Goal: Task Accomplishment & Management: Complete application form

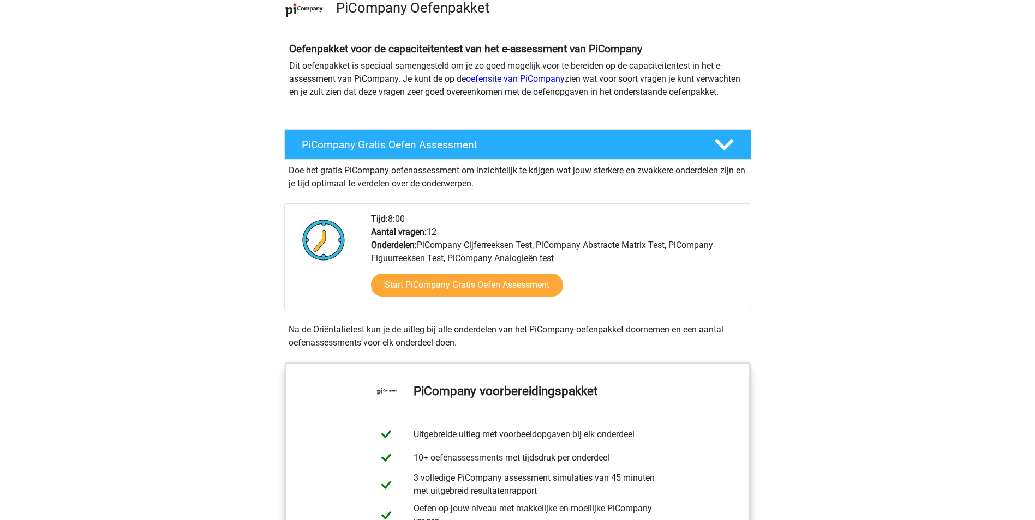
scroll to position [109, 0]
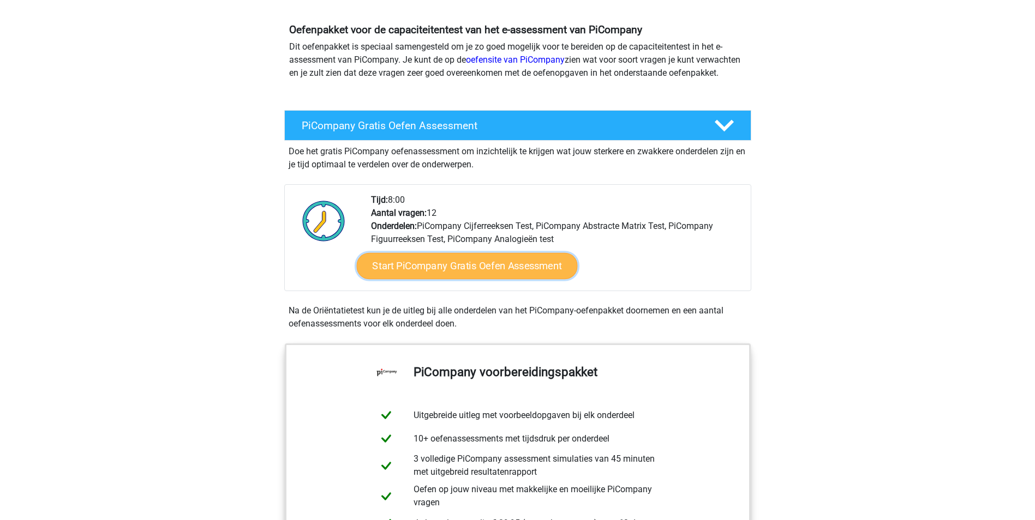
click at [494, 273] on link "Start PiCompany Gratis Oefen Assessment" at bounding box center [466, 266] width 221 height 26
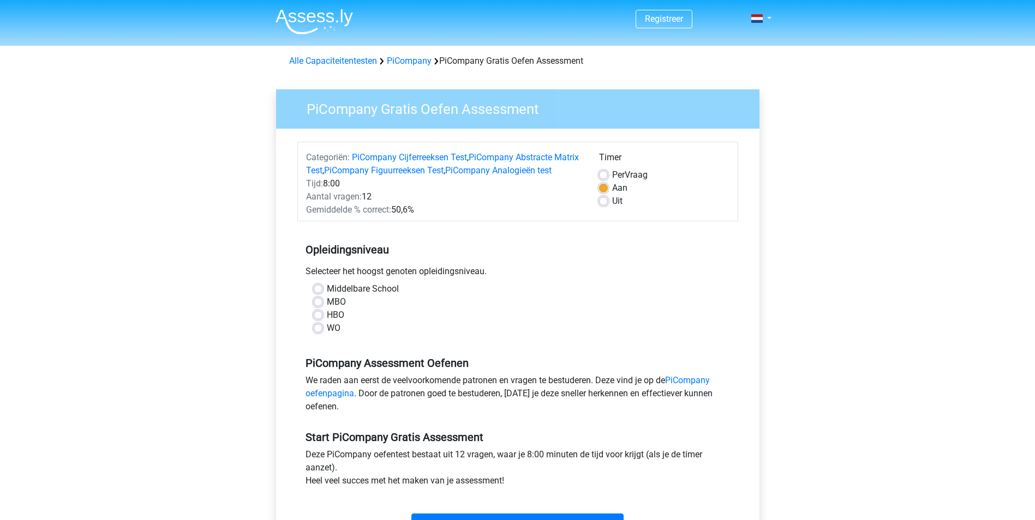
click at [327, 335] on label "WO" at bounding box center [334, 328] width 14 height 13
click at [319, 333] on input "WO" at bounding box center [318, 327] width 9 height 11
radio input "true"
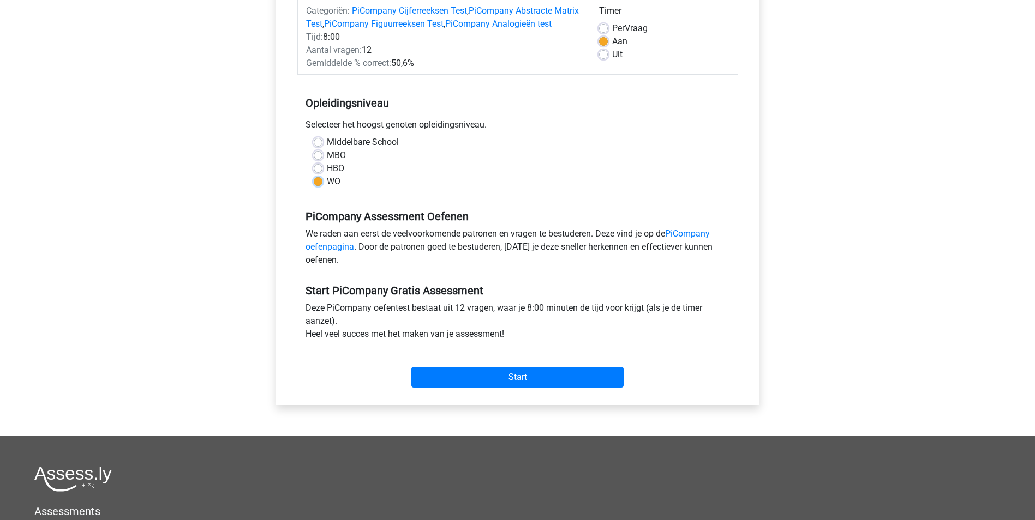
scroll to position [218, 0]
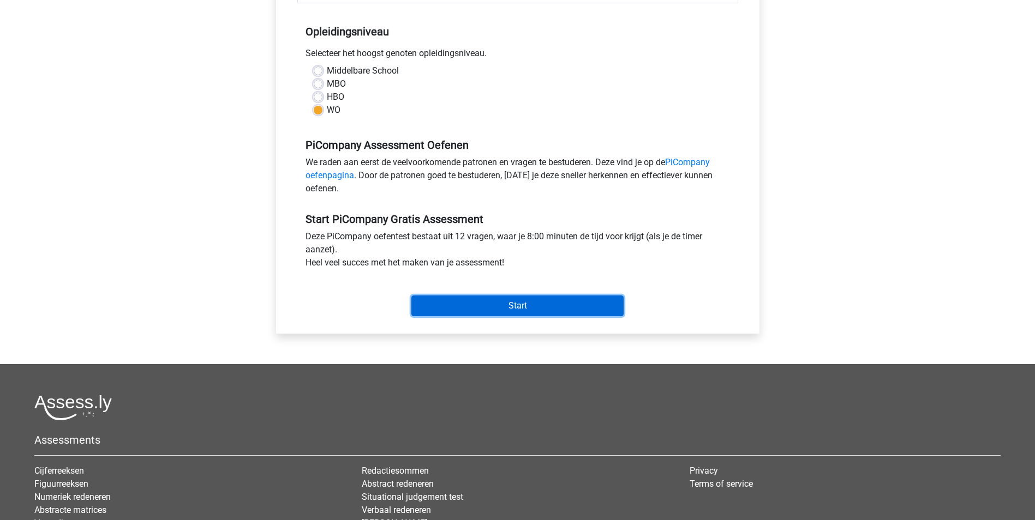
click at [532, 316] on input "Start" at bounding box center [517, 306] width 212 height 21
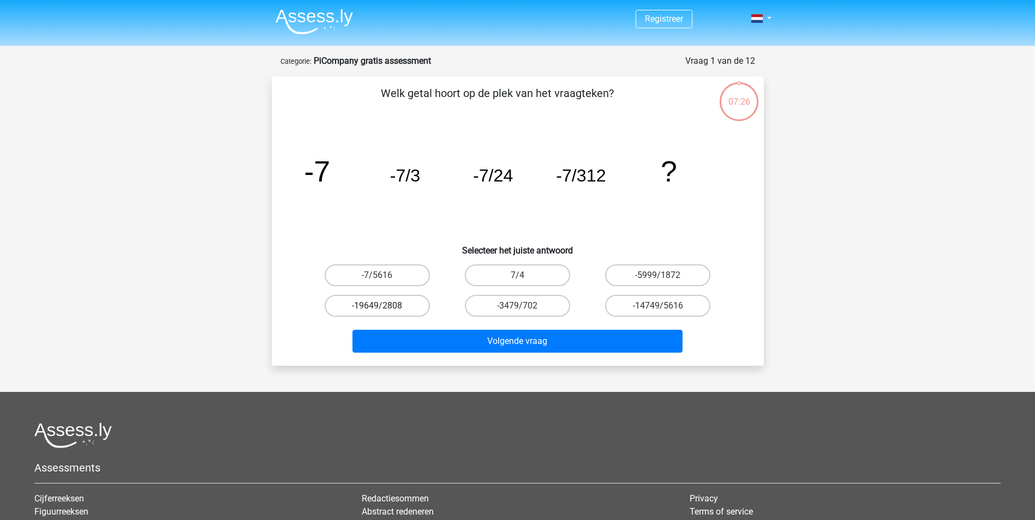
click at [402, 306] on label "-19649/2808" at bounding box center [377, 306] width 105 height 22
click at [384, 306] on input "-19649/2808" at bounding box center [380, 309] width 7 height 7
radio input "true"
click at [401, 274] on label "-7/5616" at bounding box center [377, 276] width 105 height 22
click at [384, 275] on input "-7/5616" at bounding box center [380, 278] width 7 height 7
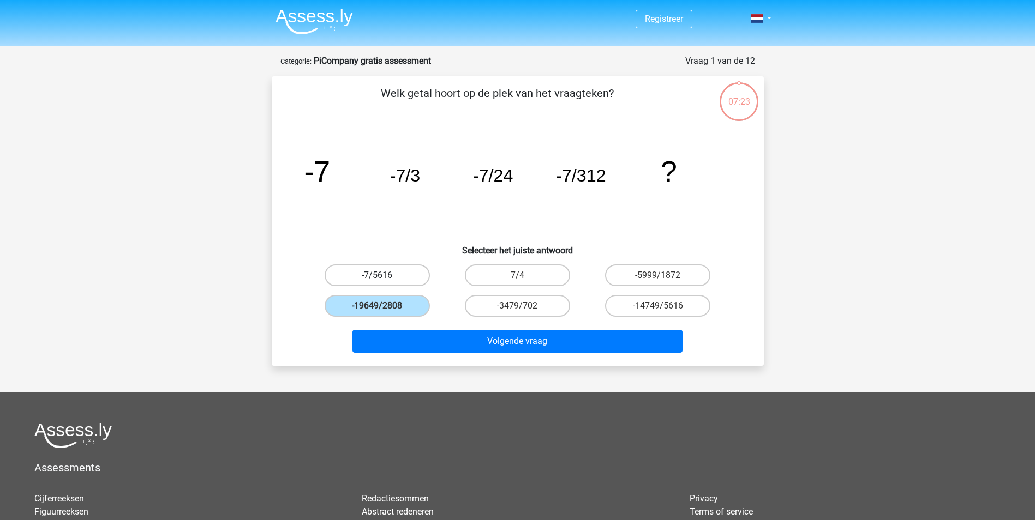
radio input "true"
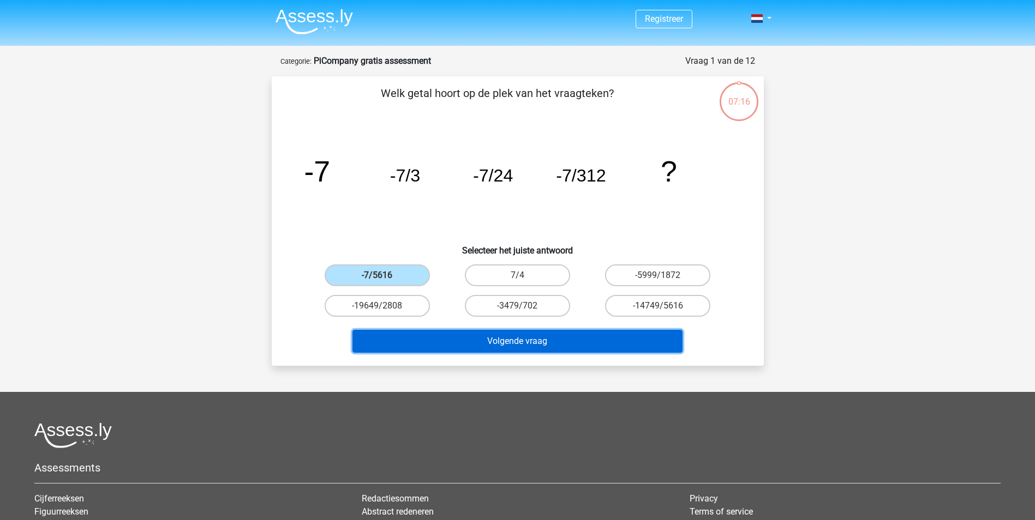
click at [559, 336] on button "Volgende vraag" at bounding box center [517, 341] width 330 height 23
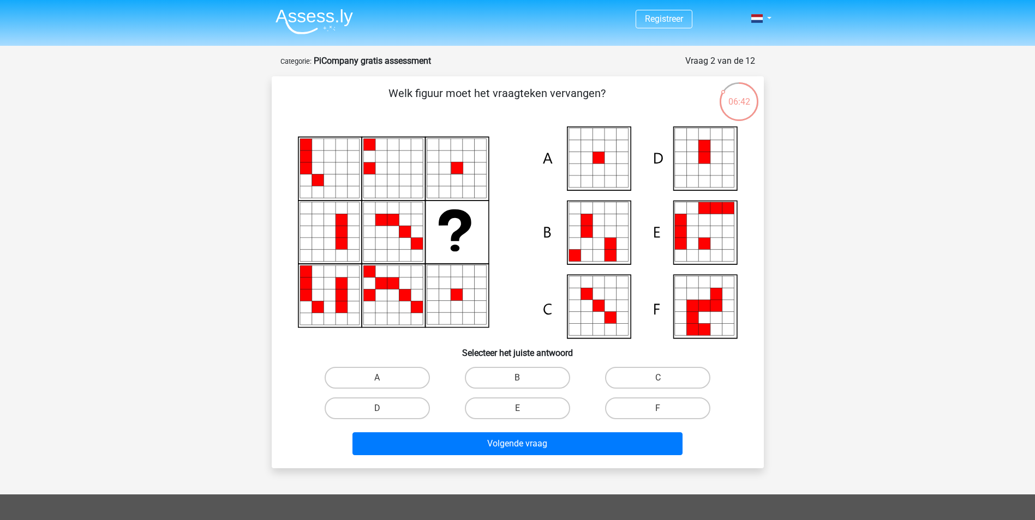
scroll to position [55, 0]
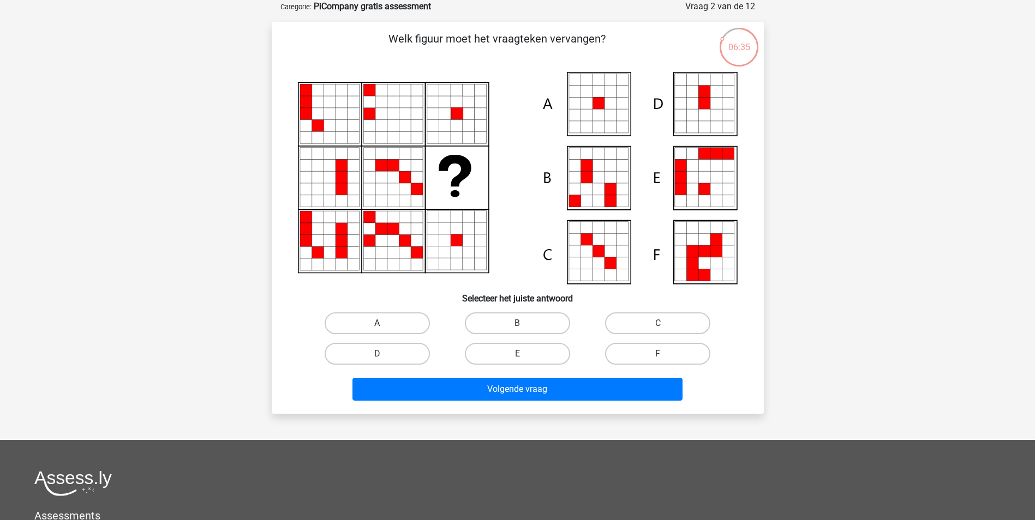
click at [403, 322] on label "A" at bounding box center [377, 324] width 105 height 22
click at [384, 323] on input "A" at bounding box center [380, 326] width 7 height 7
radio input "true"
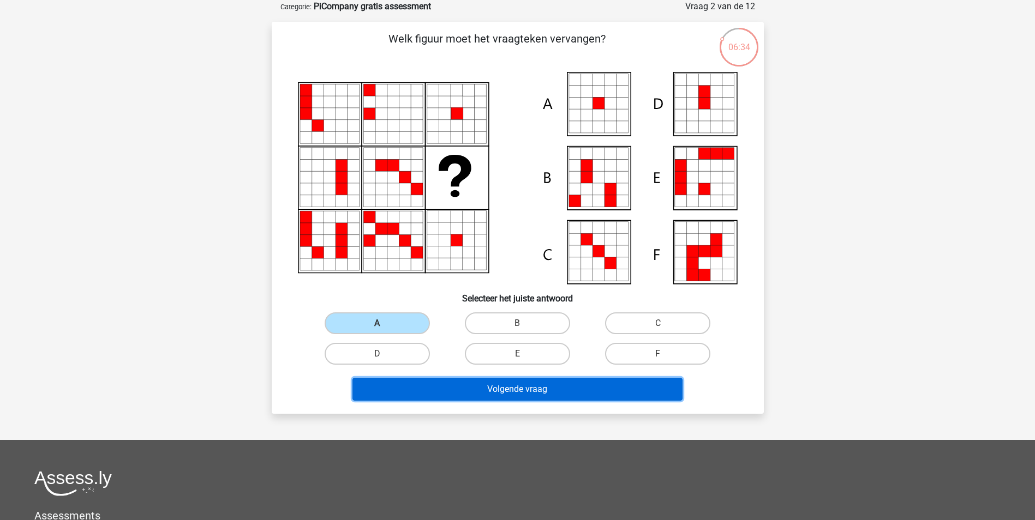
click at [554, 378] on button "Volgende vraag" at bounding box center [517, 389] width 330 height 23
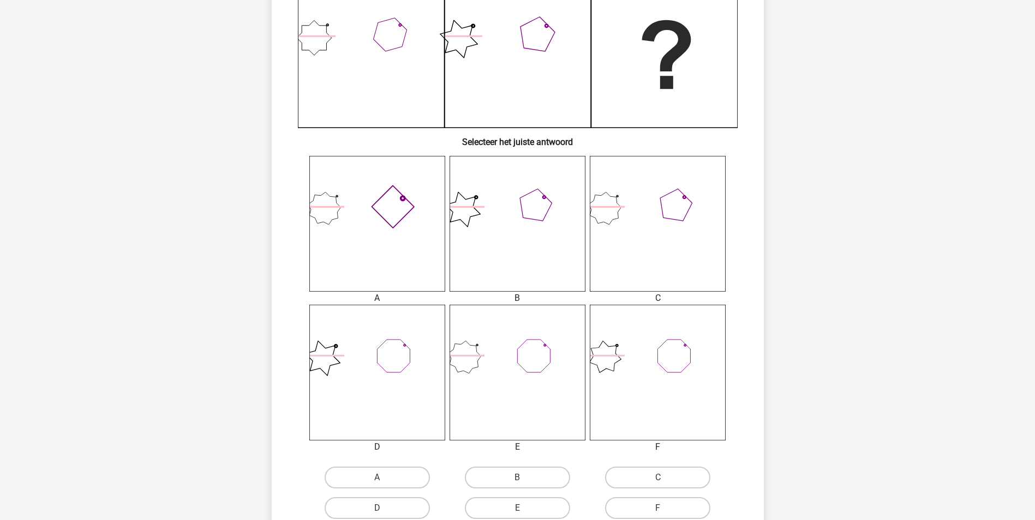
scroll to position [273, 0]
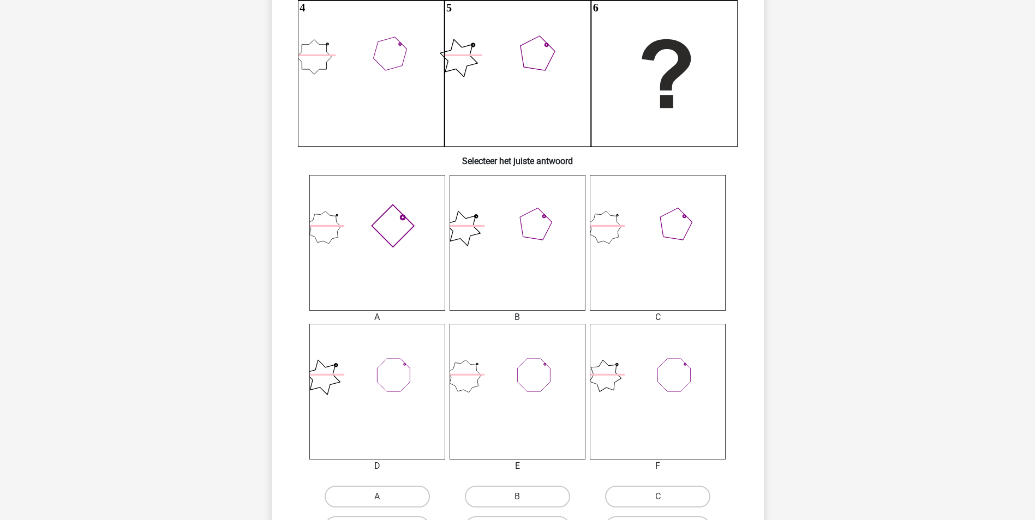
click at [538, 367] on icon at bounding box center [517, 392] width 136 height 136
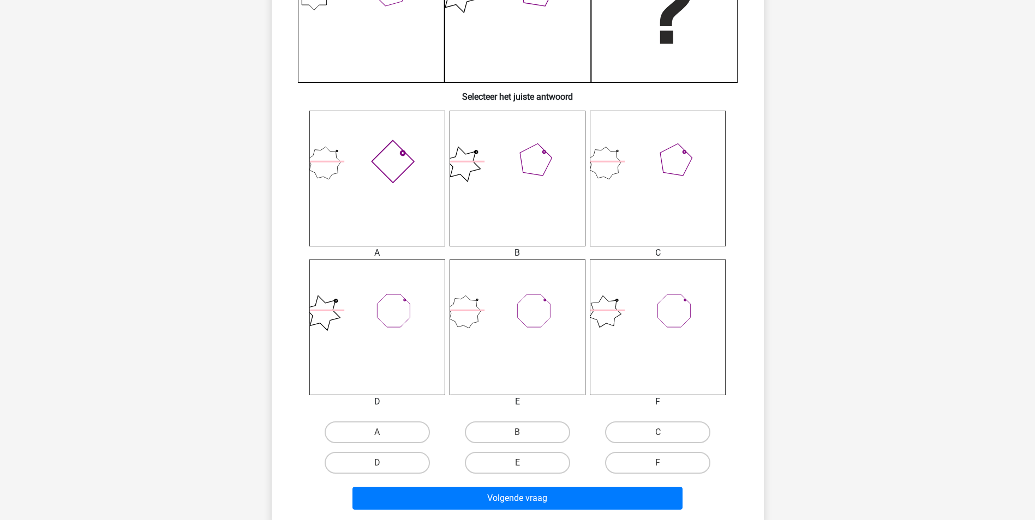
scroll to position [436, 0]
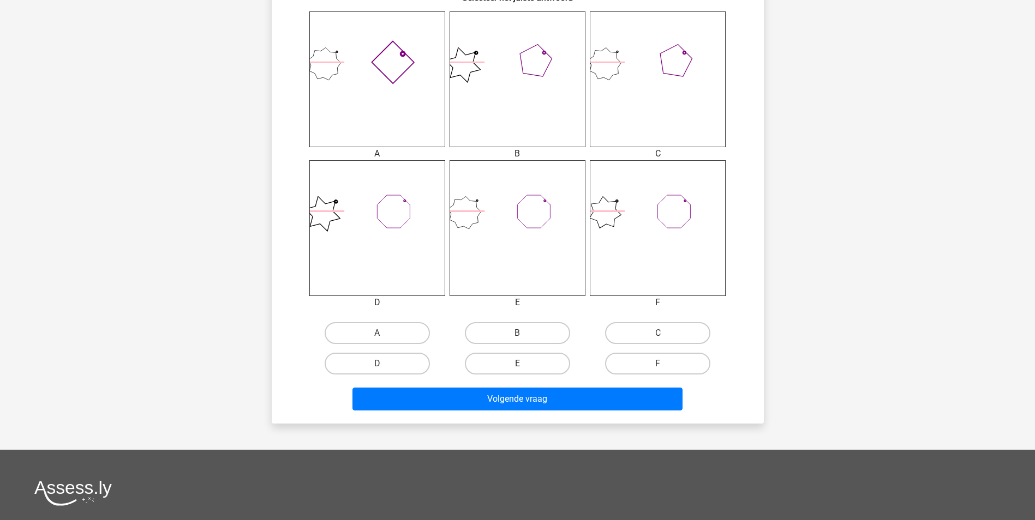
click at [547, 364] on label "E" at bounding box center [517, 364] width 105 height 22
click at [524, 364] on input "E" at bounding box center [520, 367] width 7 height 7
radio input "true"
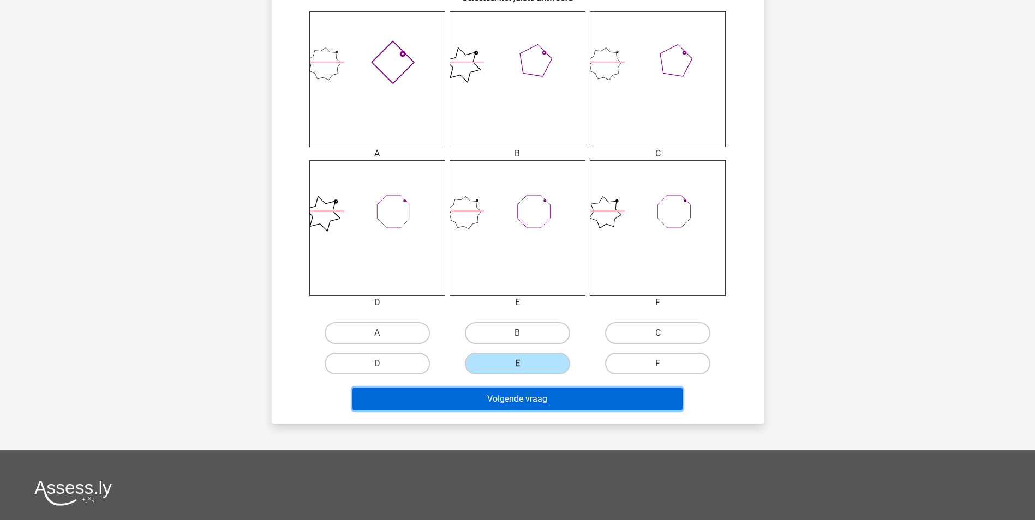
click at [553, 391] on button "Volgende vraag" at bounding box center [517, 399] width 330 height 23
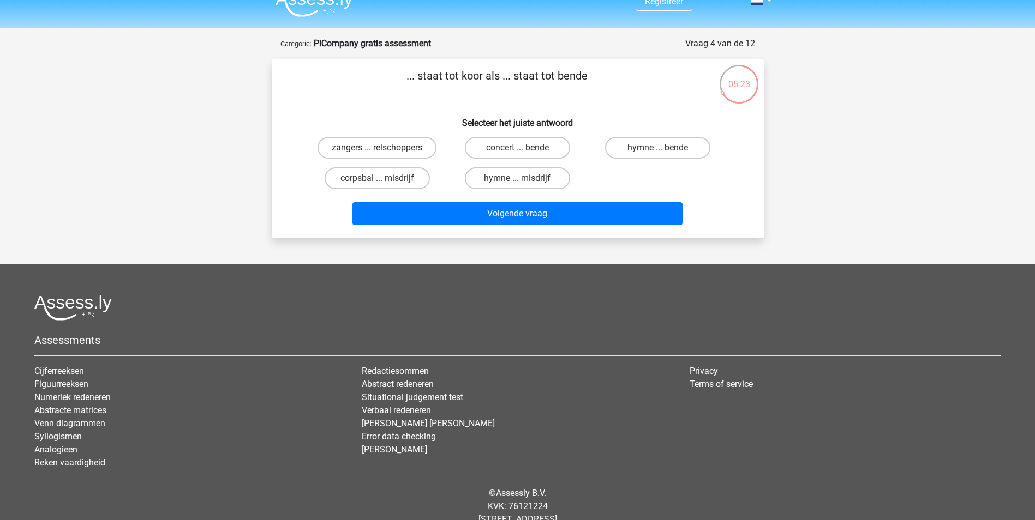
scroll to position [0, 0]
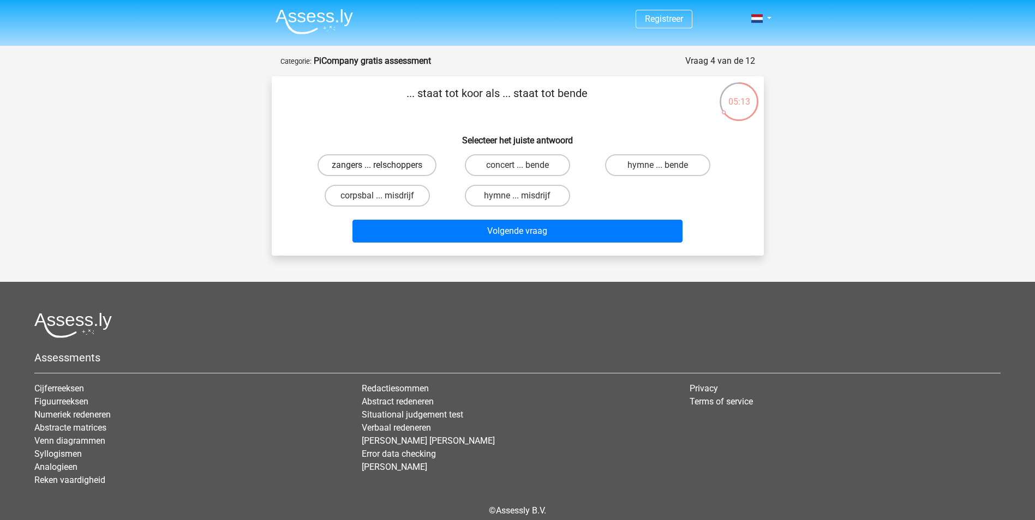
click at [418, 161] on label "zangers ... relschoppers" at bounding box center [376, 165] width 119 height 22
click at [384, 165] on input "zangers ... relschoppers" at bounding box center [380, 168] width 7 height 7
radio input "true"
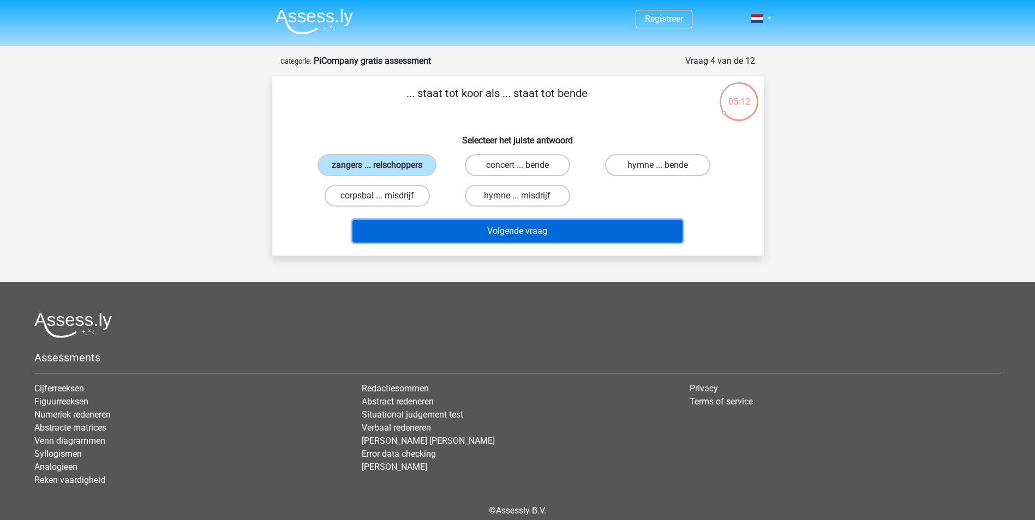
click at [512, 230] on button "Volgende vraag" at bounding box center [517, 231] width 330 height 23
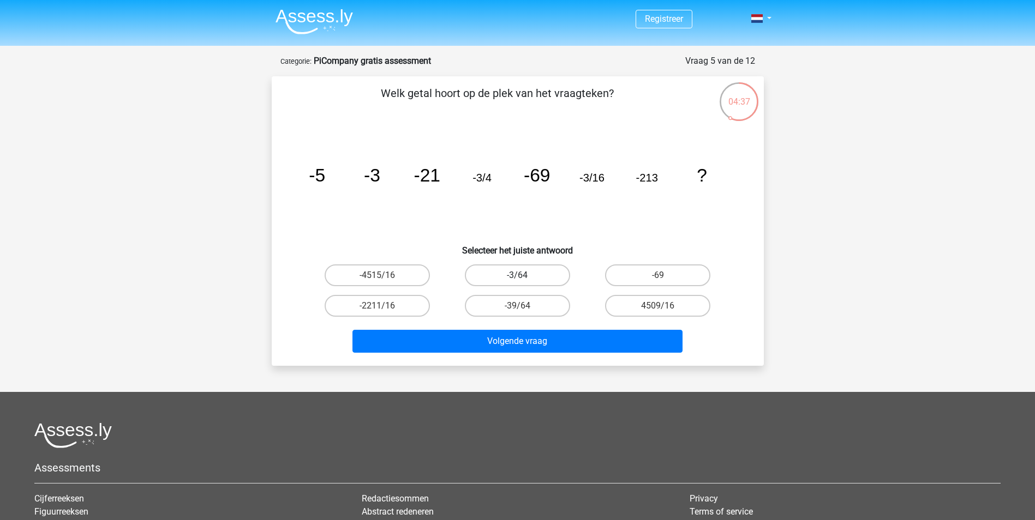
click at [537, 269] on label "-3/64" at bounding box center [517, 276] width 105 height 22
click at [524, 275] on input "-3/64" at bounding box center [520, 278] width 7 height 7
radio input "true"
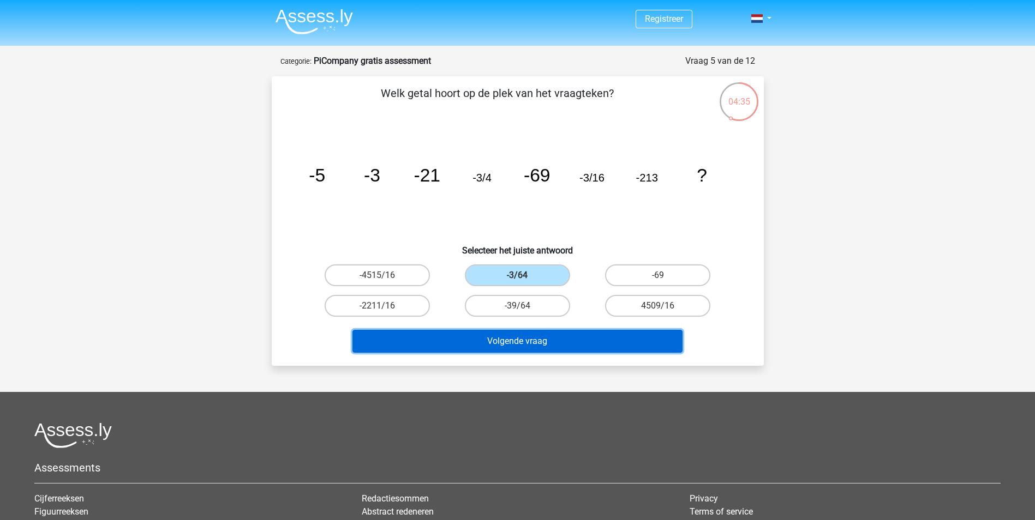
click at [595, 340] on button "Volgende vraag" at bounding box center [517, 341] width 330 height 23
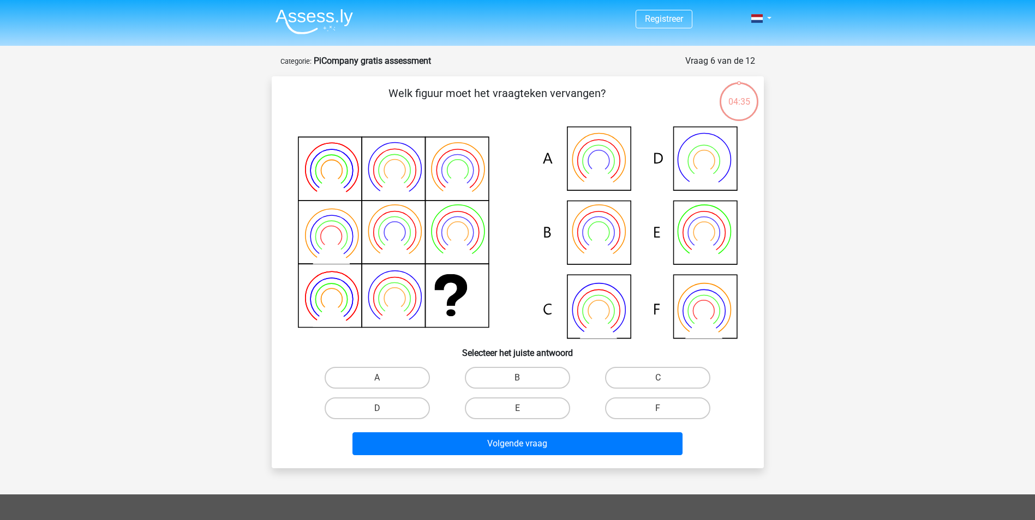
scroll to position [55, 0]
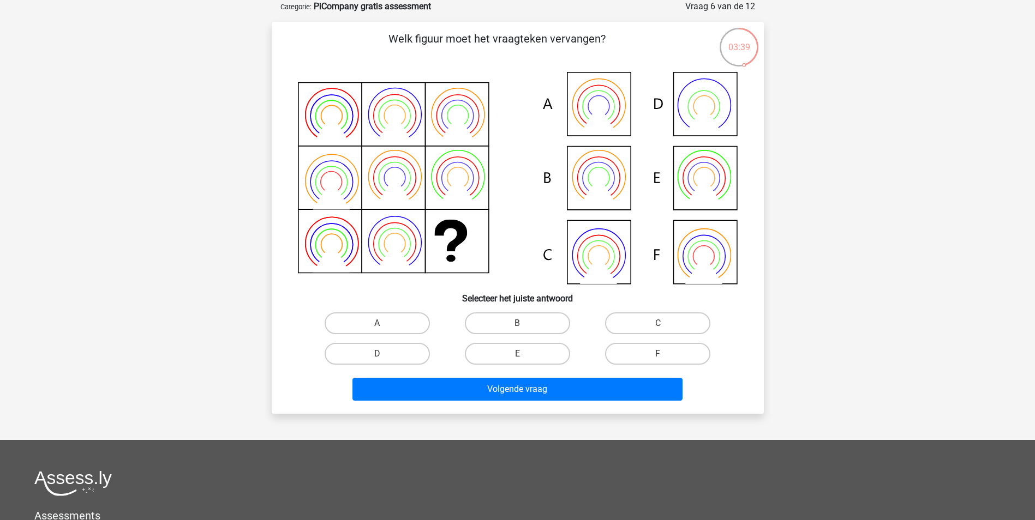
click at [615, 175] on icon at bounding box center [518, 178] width 440 height 212
click at [533, 329] on label "B" at bounding box center [517, 324] width 105 height 22
click at [524, 329] on input "B" at bounding box center [520, 326] width 7 height 7
radio input "true"
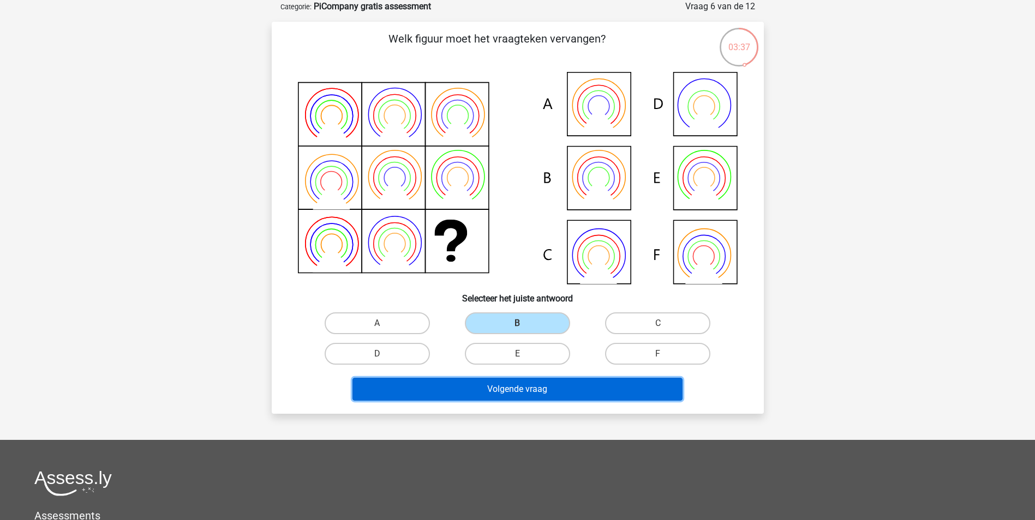
click at [528, 394] on button "Volgende vraag" at bounding box center [517, 389] width 330 height 23
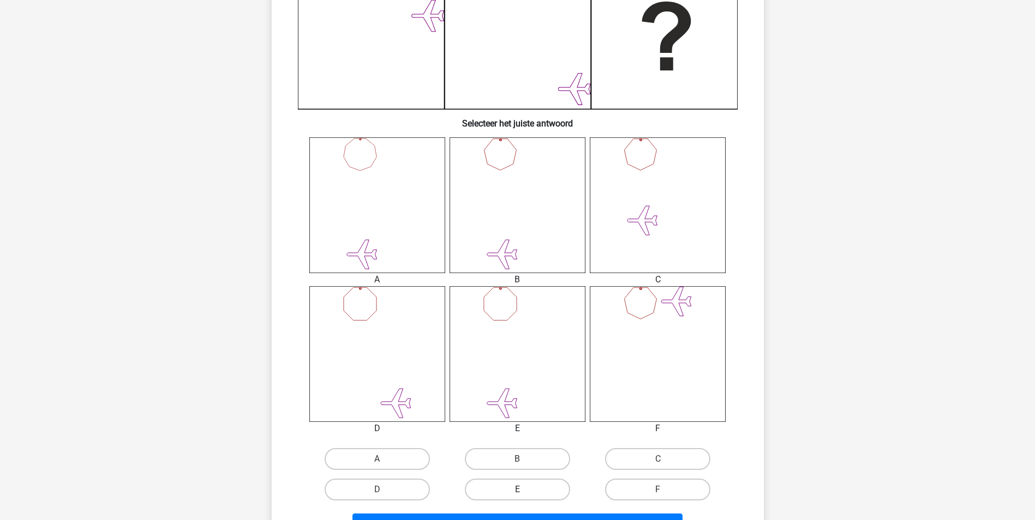
scroll to position [382, 0]
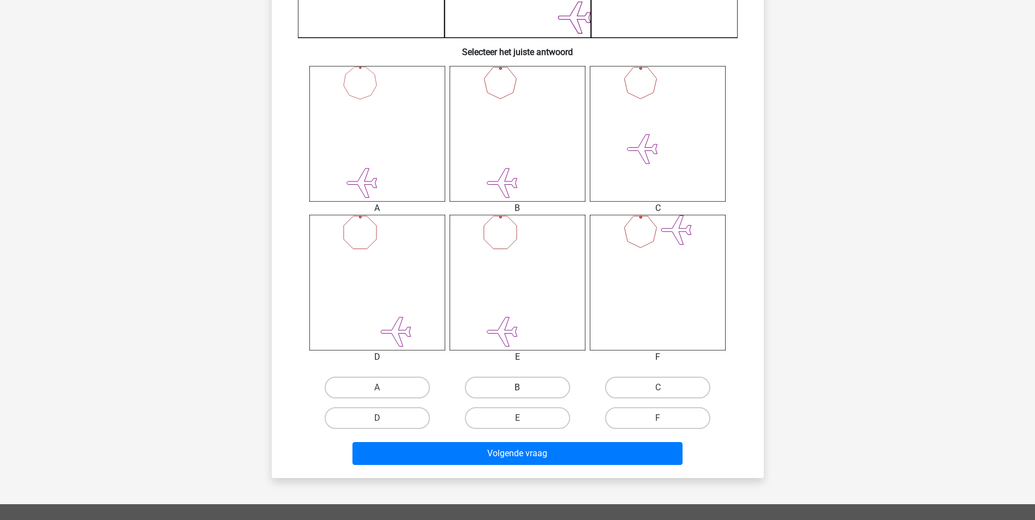
click at [544, 389] on label "B" at bounding box center [517, 388] width 105 height 22
click at [524, 389] on input "B" at bounding box center [520, 391] width 7 height 7
radio input "true"
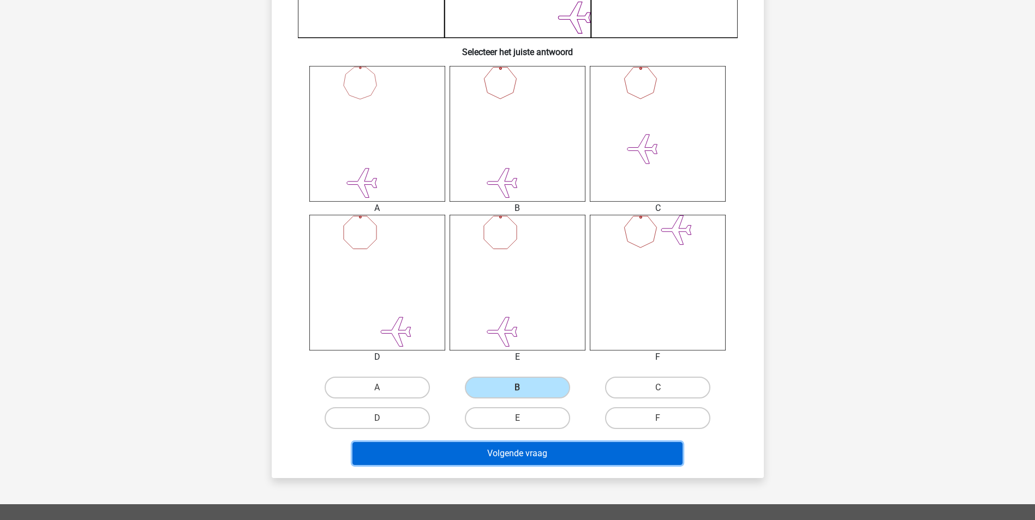
click at [549, 456] on button "Volgende vraag" at bounding box center [517, 453] width 330 height 23
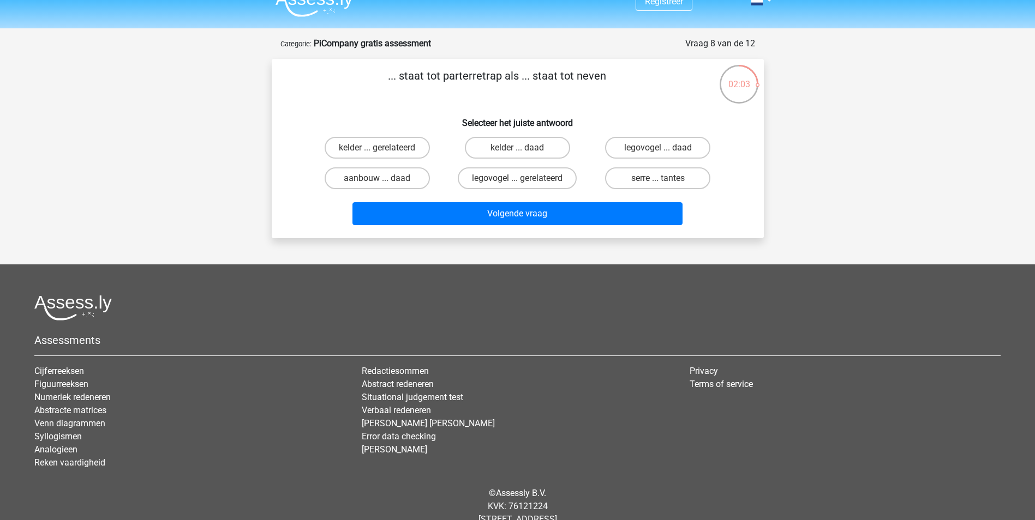
scroll to position [0, 0]
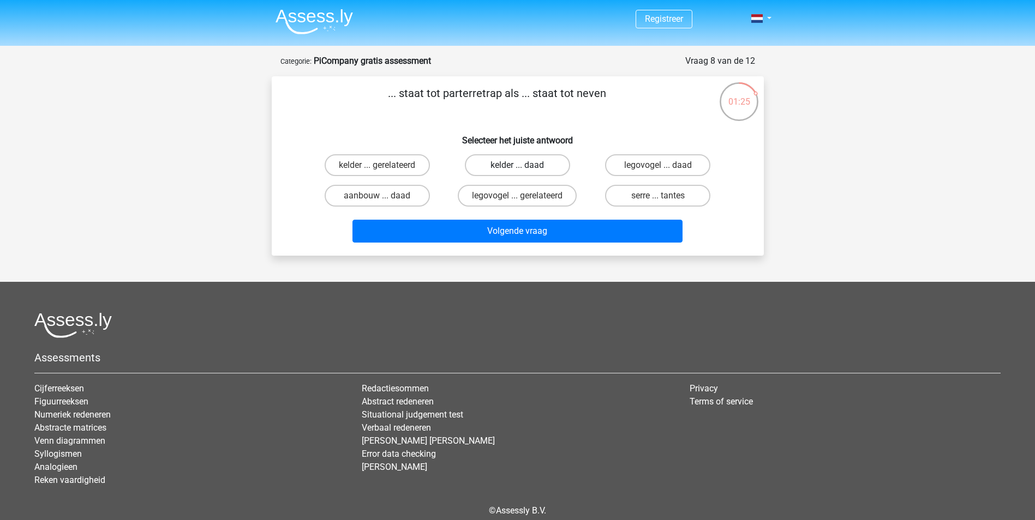
click at [541, 165] on label "kelder ... daad" at bounding box center [517, 165] width 105 height 22
click at [524, 165] on input "kelder ... daad" at bounding box center [520, 168] width 7 height 7
radio input "true"
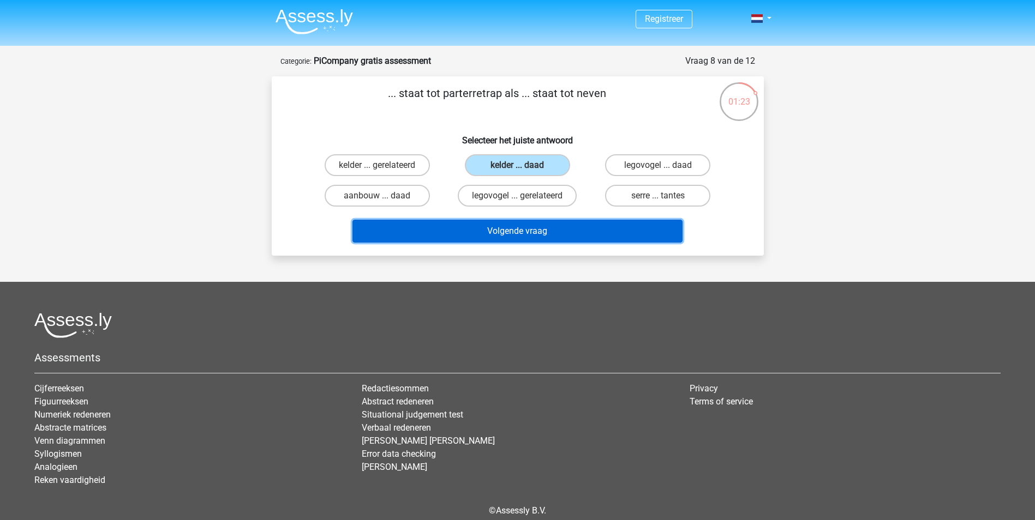
click at [575, 227] on button "Volgende vraag" at bounding box center [517, 231] width 330 height 23
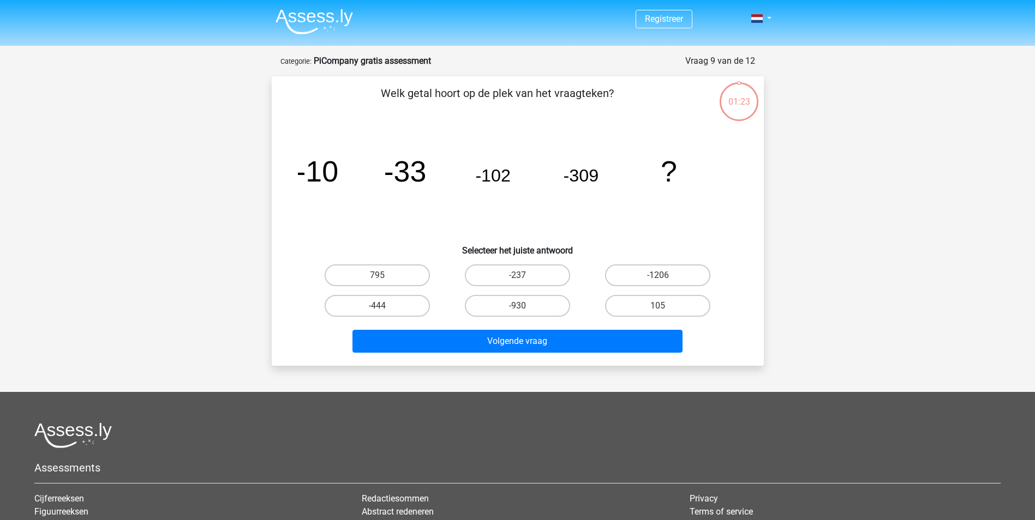
scroll to position [55, 0]
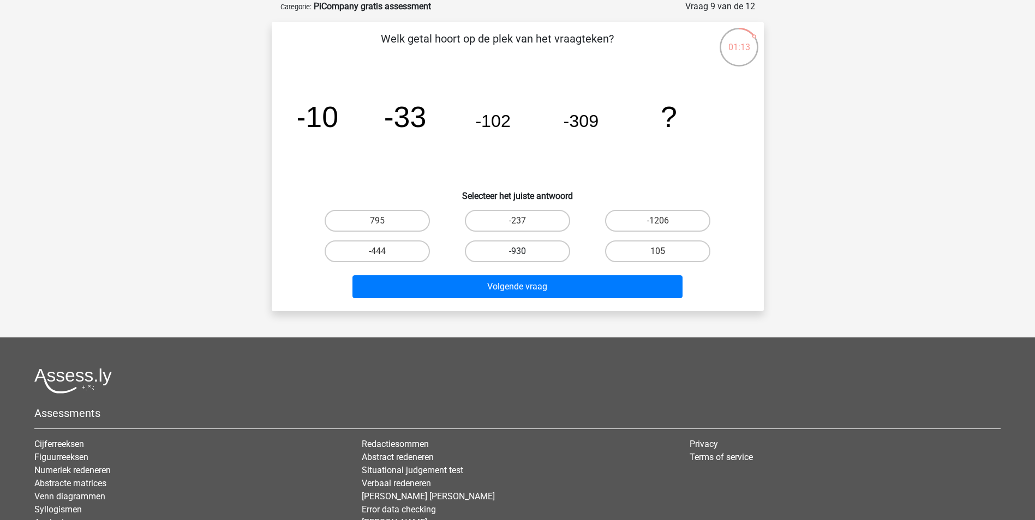
click at [529, 246] on label "-930" at bounding box center [517, 252] width 105 height 22
click at [524, 251] on input "-930" at bounding box center [520, 254] width 7 height 7
radio input "true"
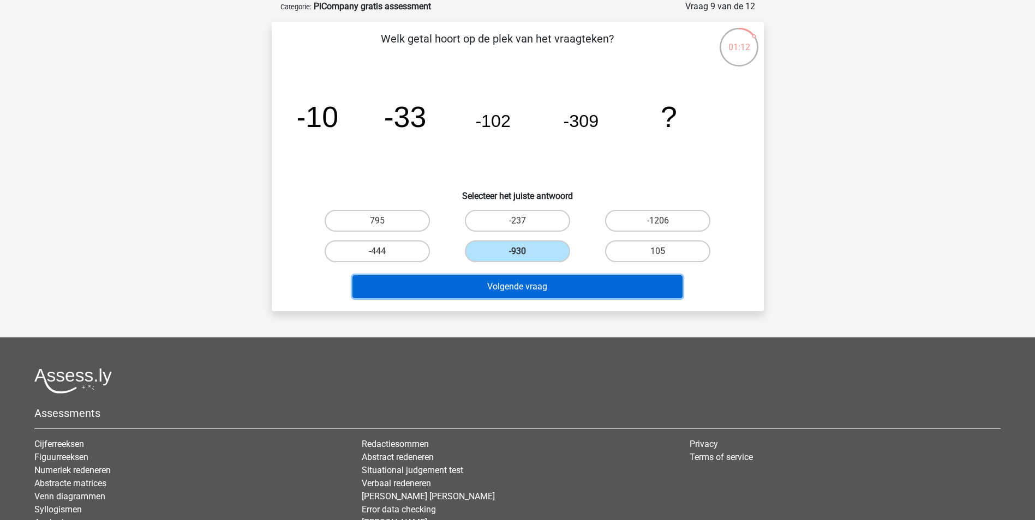
click at [538, 284] on button "Volgende vraag" at bounding box center [517, 286] width 330 height 23
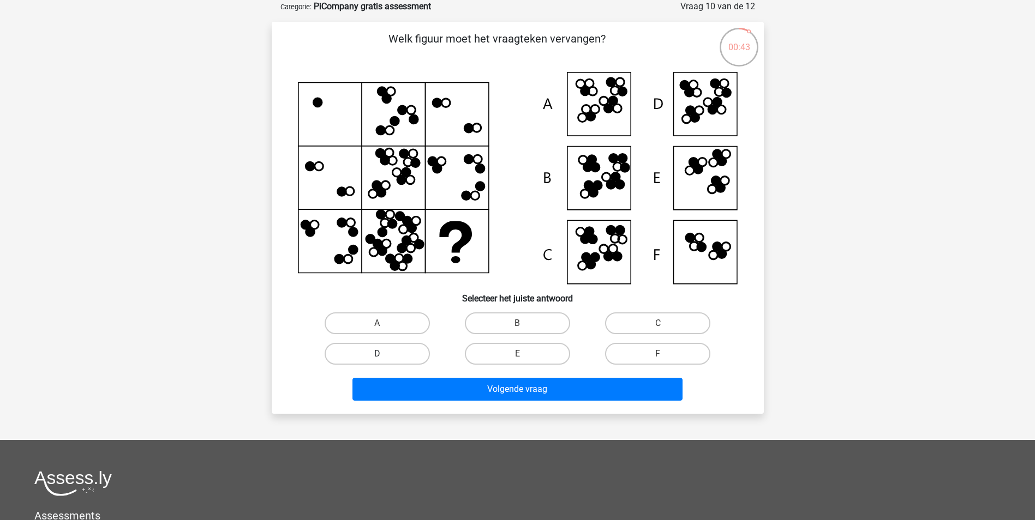
click at [394, 352] on label "D" at bounding box center [377, 354] width 105 height 22
click at [384, 354] on input "D" at bounding box center [380, 357] width 7 height 7
radio input "true"
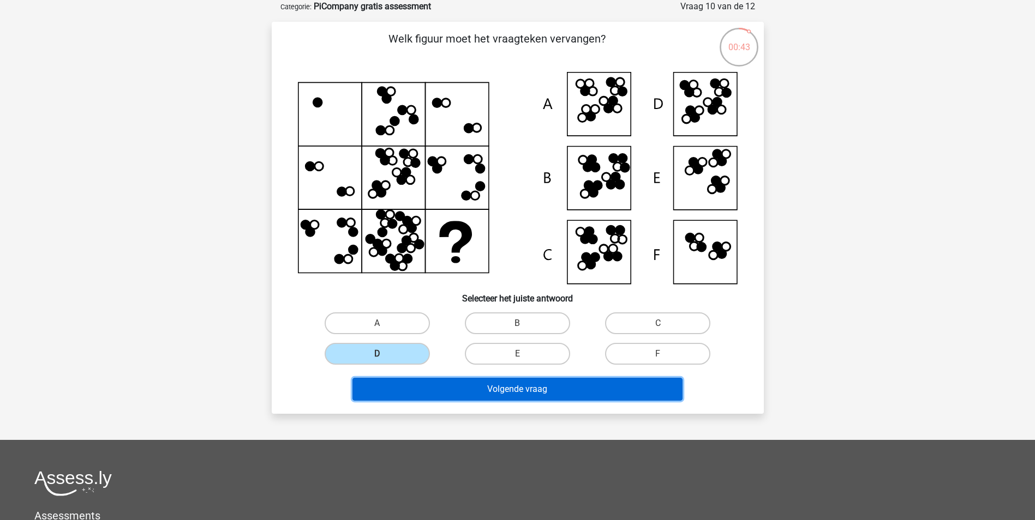
click at [485, 385] on button "Volgende vraag" at bounding box center [517, 389] width 330 height 23
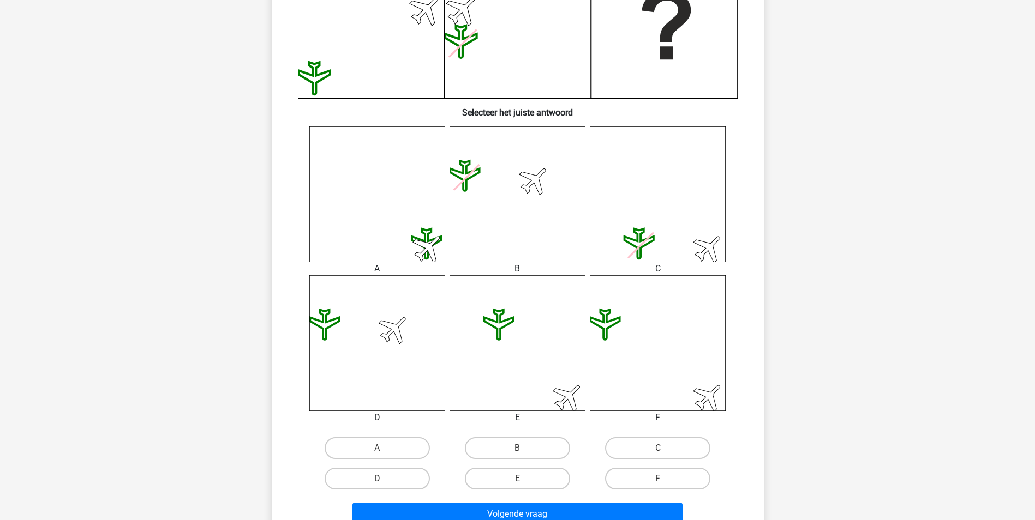
scroll to position [327, 0]
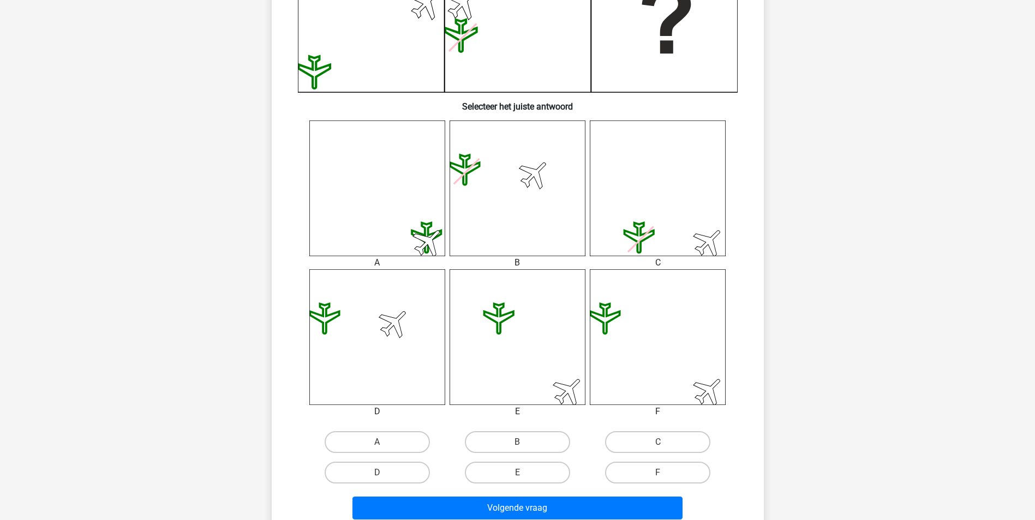
drag, startPoint x: 404, startPoint y: 446, endPoint x: 430, endPoint y: 463, distance: 31.2
click at [409, 442] on label "A" at bounding box center [377, 442] width 105 height 22
click at [384, 442] on input "A" at bounding box center [380, 445] width 7 height 7
radio input "true"
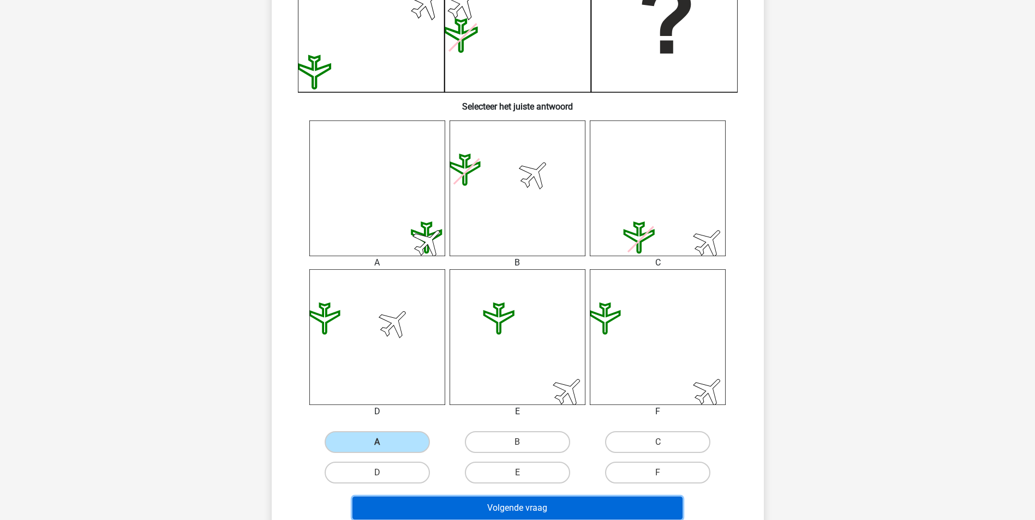
click at [522, 505] on button "Volgende vraag" at bounding box center [517, 508] width 330 height 23
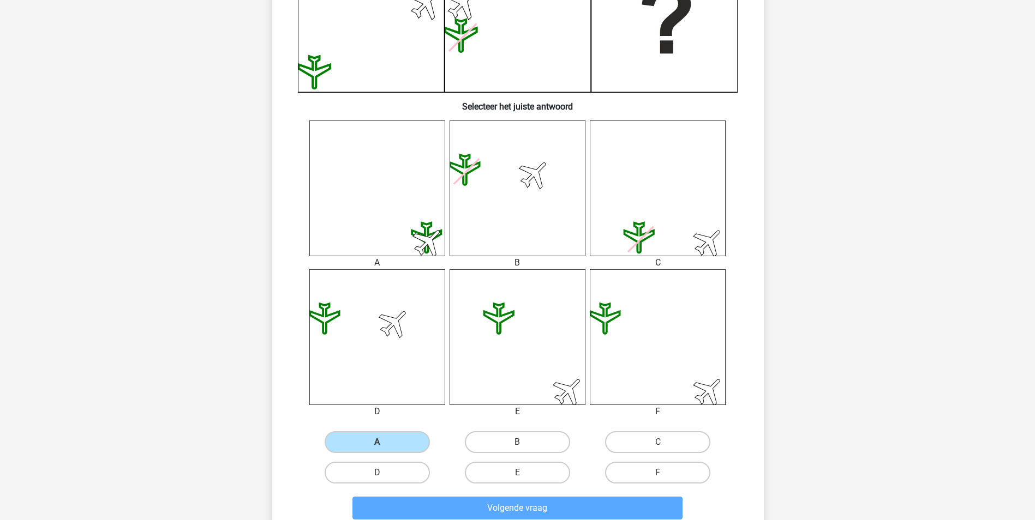
scroll to position [50, 0]
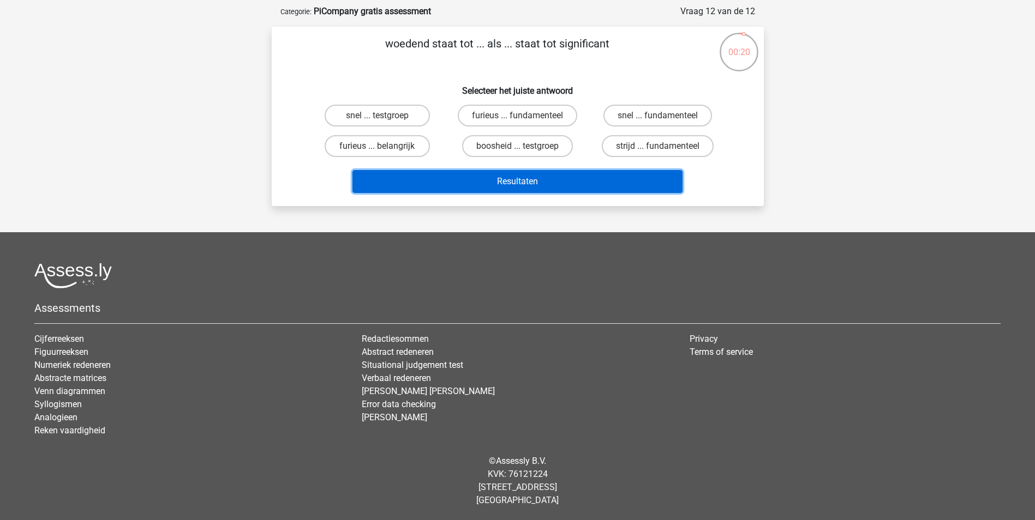
click at [505, 183] on button "Resultaten" at bounding box center [517, 181] width 330 height 23
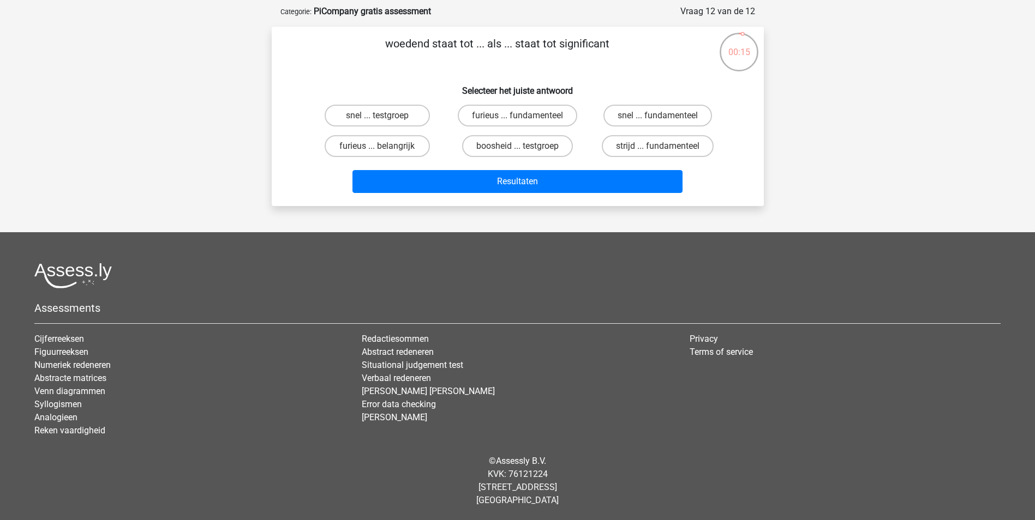
click at [790, 128] on div "Registreer" at bounding box center [517, 235] width 1035 height 570
click at [540, 144] on label "boosheid ... testgroep" at bounding box center [517, 146] width 111 height 22
click at [524, 146] on input "boosheid ... testgroep" at bounding box center [520, 149] width 7 height 7
radio input "true"
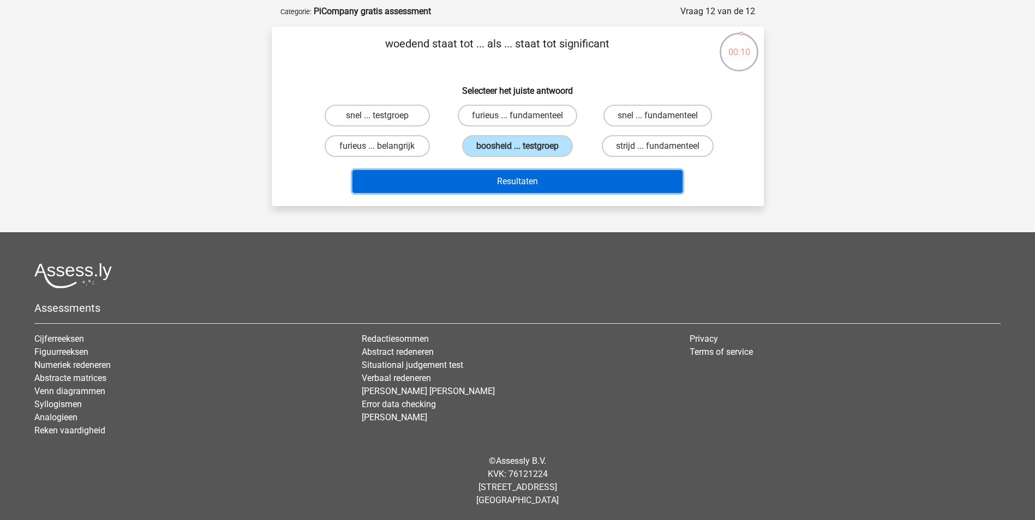
click at [525, 179] on button "Resultaten" at bounding box center [517, 181] width 330 height 23
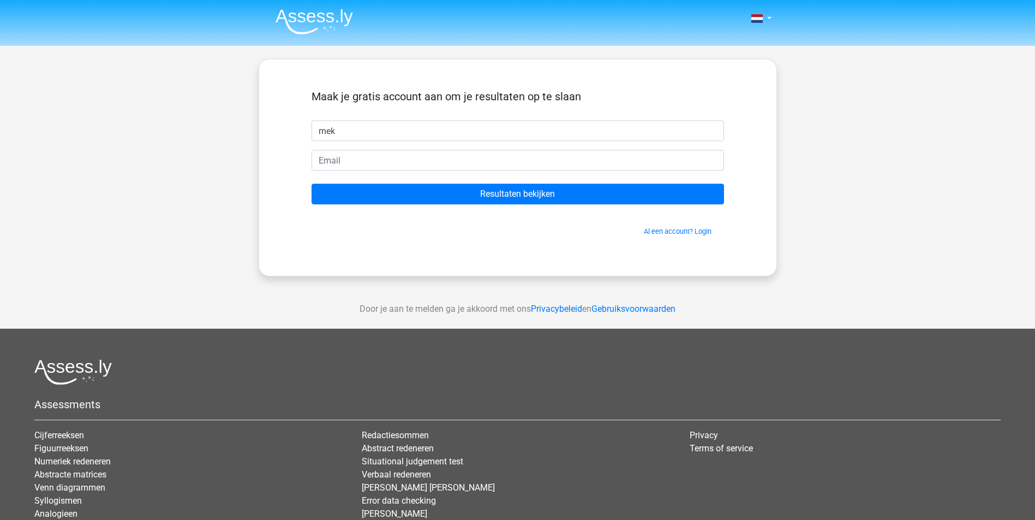
type input "mek"
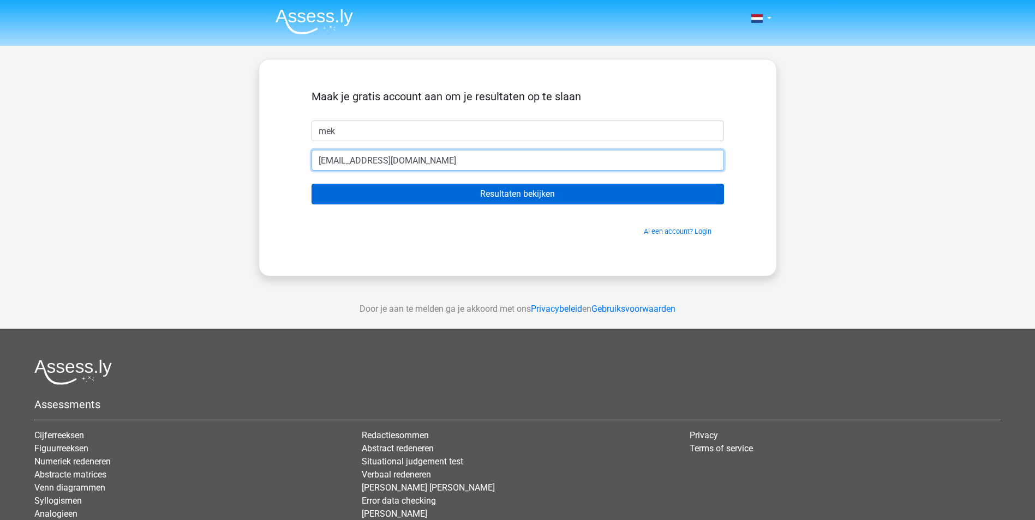
type input "[EMAIL_ADDRESS][DOMAIN_NAME]"
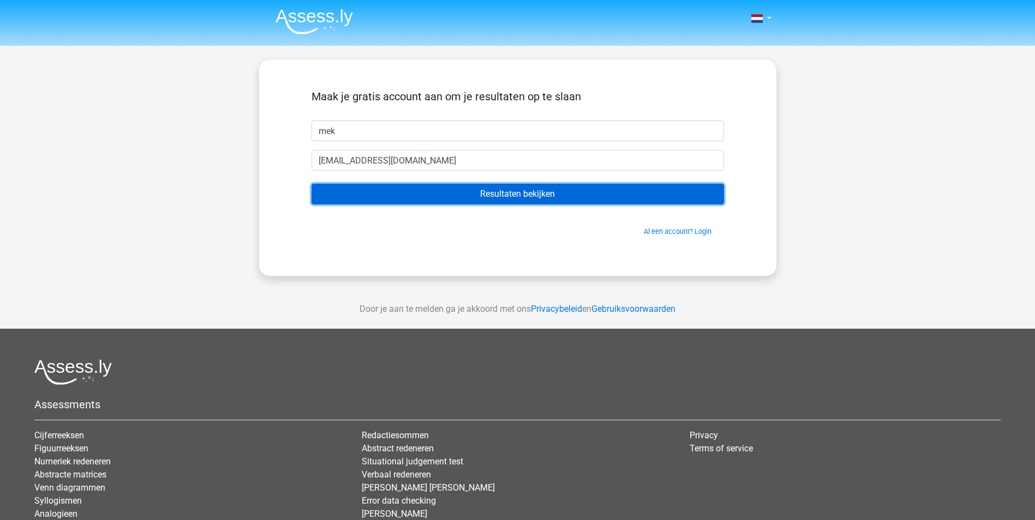
click at [520, 193] on input "Resultaten bekijken" at bounding box center [517, 194] width 412 height 21
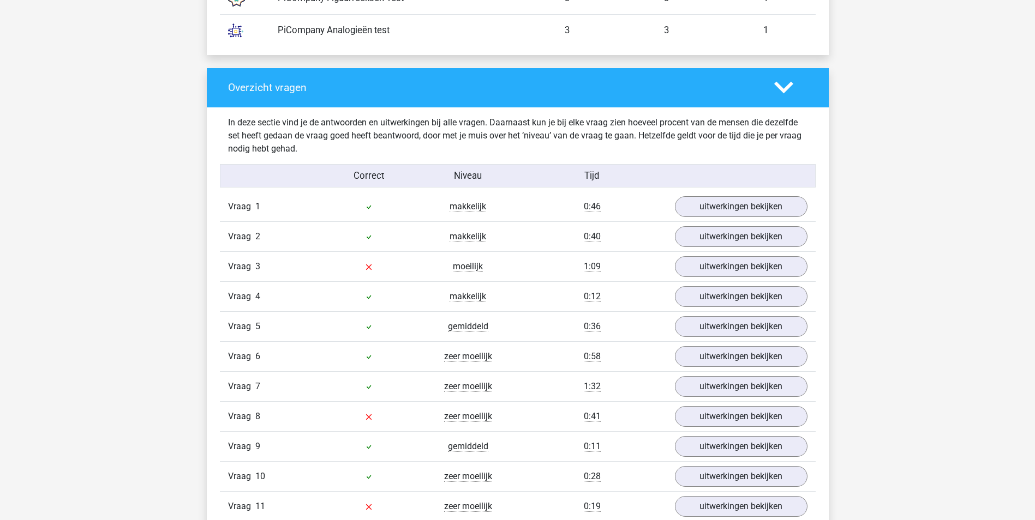
scroll to position [1091, 0]
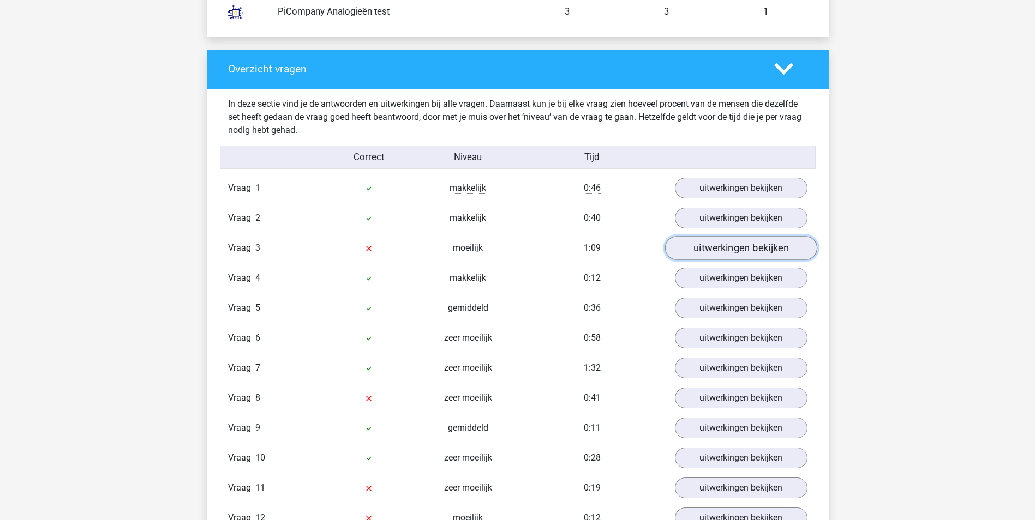
click at [751, 247] on link "uitwerkingen bekijken" at bounding box center [740, 248] width 152 height 24
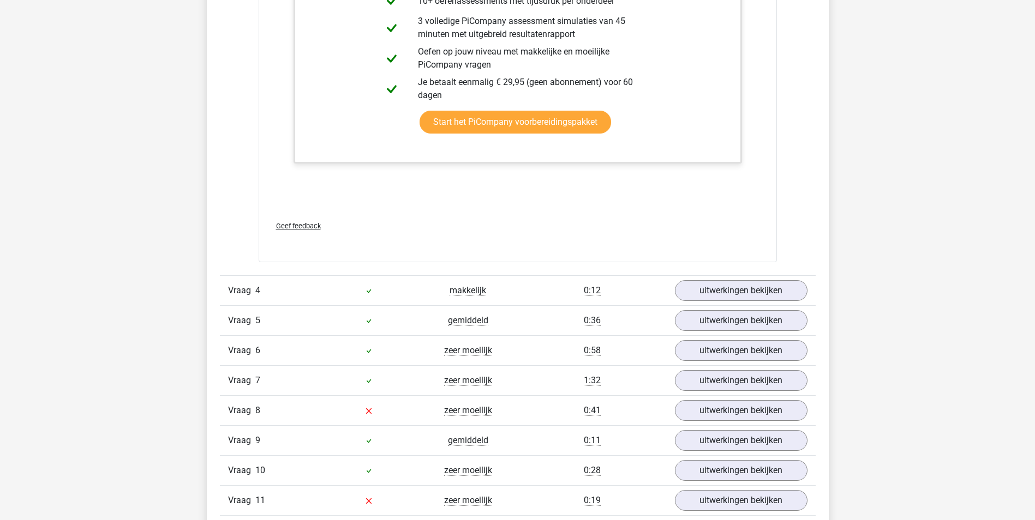
scroll to position [2291, 0]
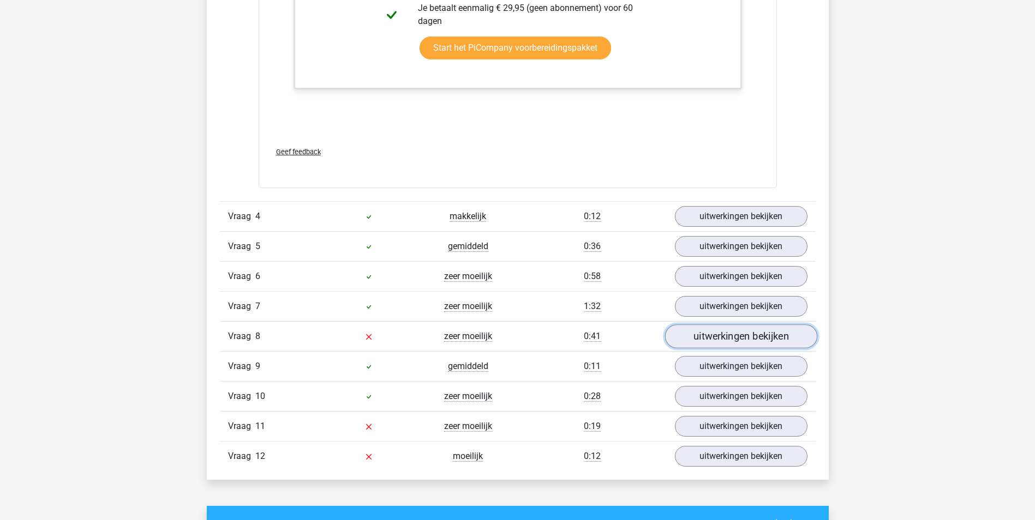
click at [760, 332] on link "uitwerkingen bekijken" at bounding box center [740, 337] width 152 height 24
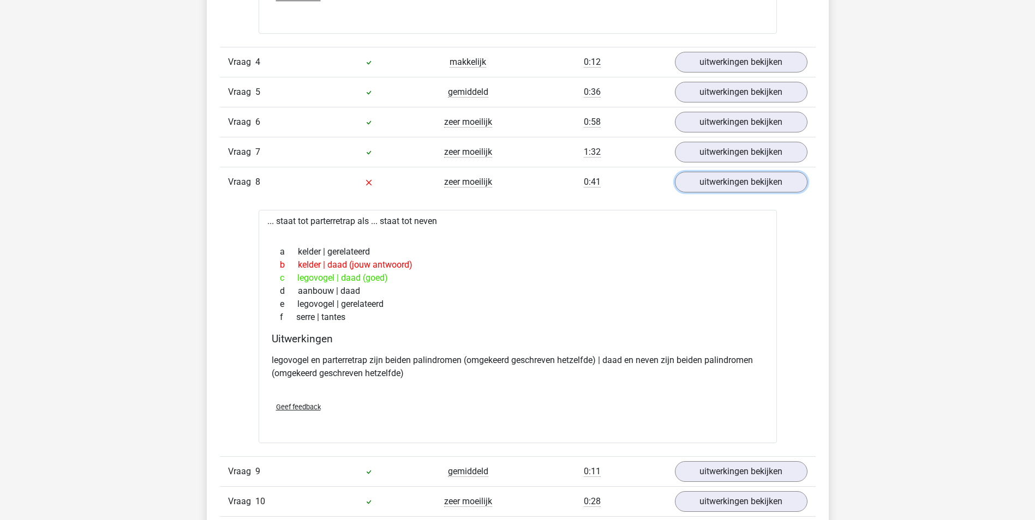
scroll to position [2345, 0]
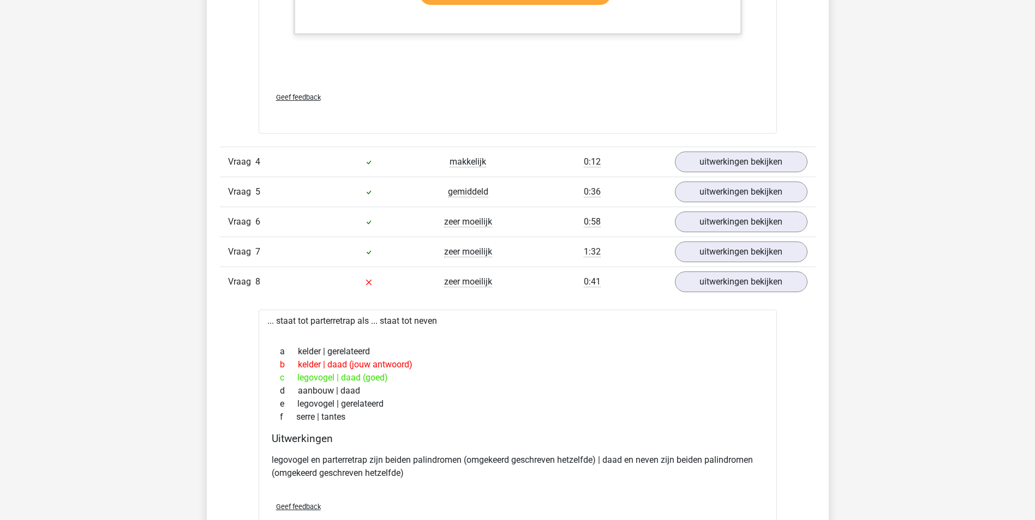
drag, startPoint x: 296, startPoint y: 375, endPoint x: 389, endPoint y: 377, distance: 92.7
click at [389, 377] on div "c legovogel | daad (goed)" at bounding box center [518, 377] width 492 height 13
drag, startPoint x: 389, startPoint y: 377, endPoint x: 279, endPoint y: 323, distance: 122.2
click at [308, 339] on div "... staat tot parterretrap als ... staat tot neven a kelder | gerelateerd b kel…" at bounding box center [518, 426] width 518 height 233
drag, startPoint x: 266, startPoint y: 321, endPoint x: 447, endPoint y: 323, distance: 181.1
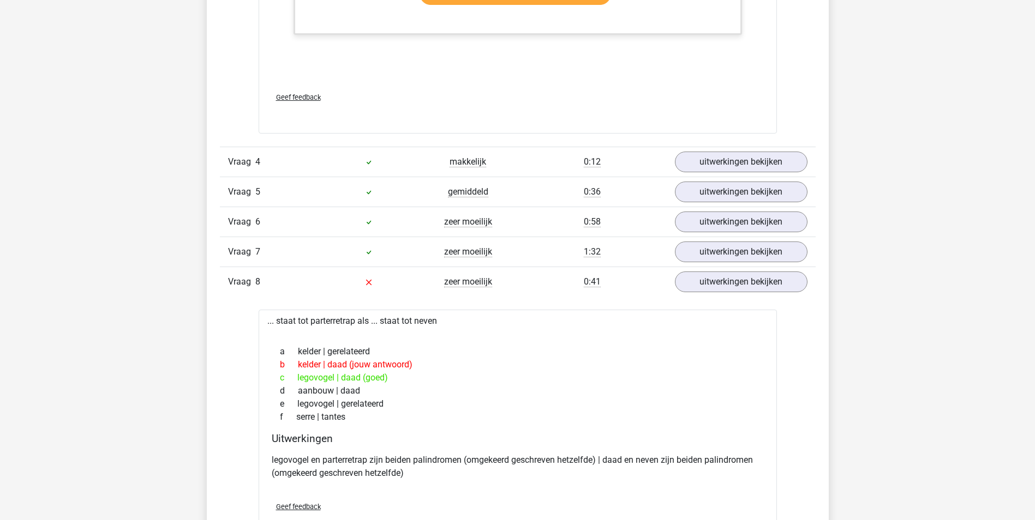
click at [447, 323] on div "... staat tot parterretrap als ... staat tot neven a kelder | gerelateerd b kel…" at bounding box center [518, 426] width 518 height 233
copy div "... staat tot parterretrap als ... staat tot neven"
click at [312, 366] on div "b kelder | daad (jouw antwoord)" at bounding box center [518, 364] width 492 height 13
drag, startPoint x: 353, startPoint y: 417, endPoint x: 275, endPoint y: 352, distance: 100.7
click at [275, 352] on div "a kelder | gerelateerd b kelder | daad (jouw antwoord) c legovogel | daad (goed…" at bounding box center [518, 384] width 492 height 87
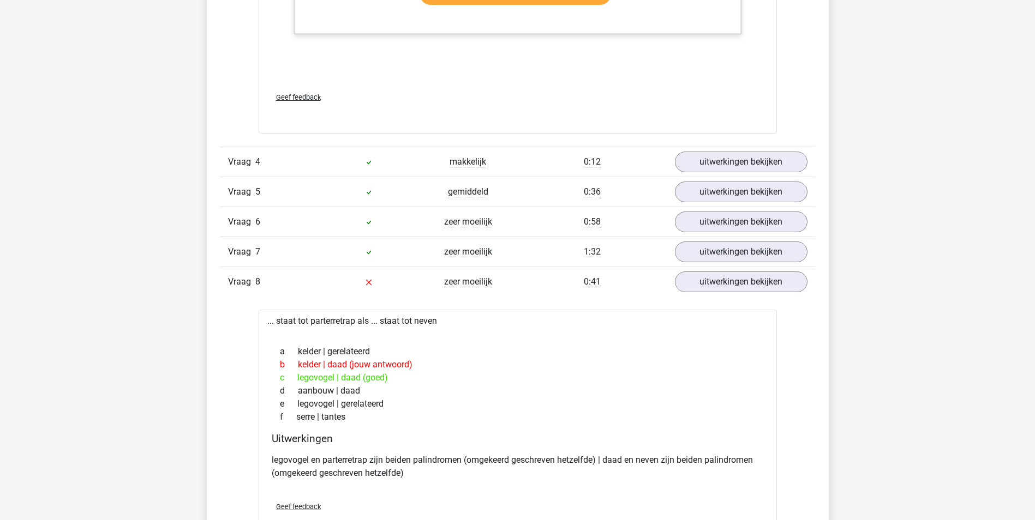
click at [275, 352] on div "a kelder | gerelateerd" at bounding box center [518, 351] width 492 height 13
drag, startPoint x: 299, startPoint y: 351, endPoint x: 299, endPoint y: 364, distance: 13.1
click at [299, 351] on div "a kelder | gerelateerd" at bounding box center [518, 351] width 492 height 13
click at [284, 349] on span "a" at bounding box center [289, 351] width 18 height 13
drag, startPoint x: 280, startPoint y: 350, endPoint x: 358, endPoint y: 419, distance: 103.9
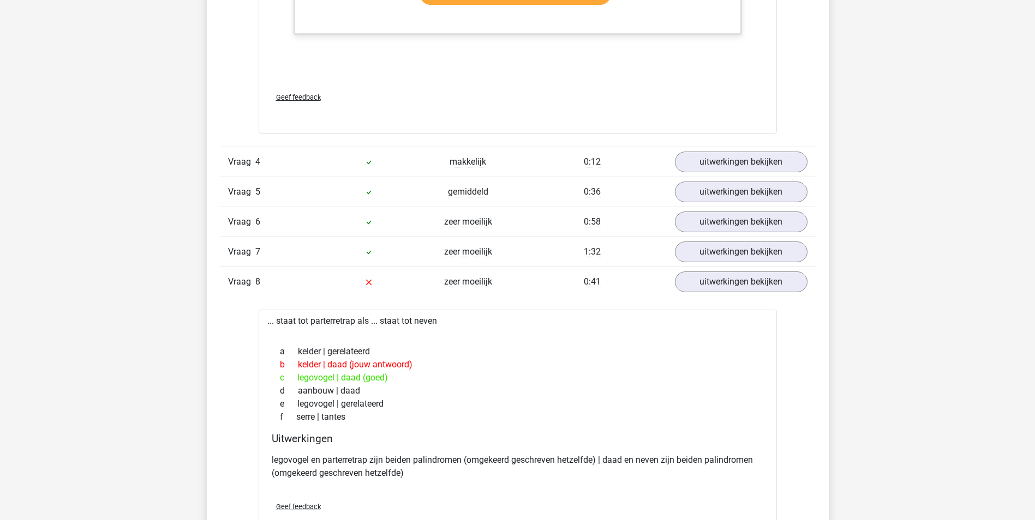
click at [358, 419] on div "a kelder | gerelateerd b kelder | daad (jouw antwoord) c legovogel | daad (goed…" at bounding box center [518, 384] width 492 height 87
copy div "a kelder | gerelateerd b kelder | daad (jouw antwoord) c legovogel | daad (goed…"
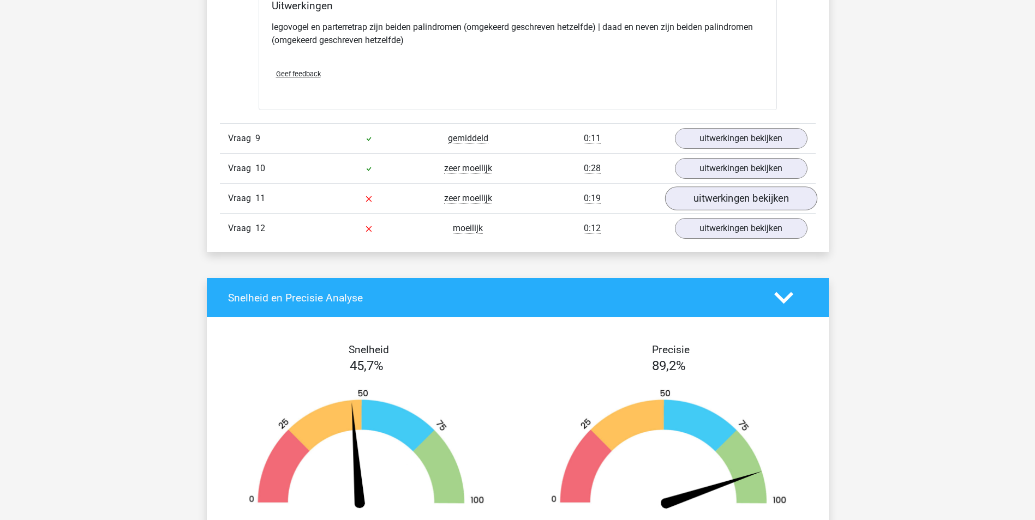
scroll to position [2782, 0]
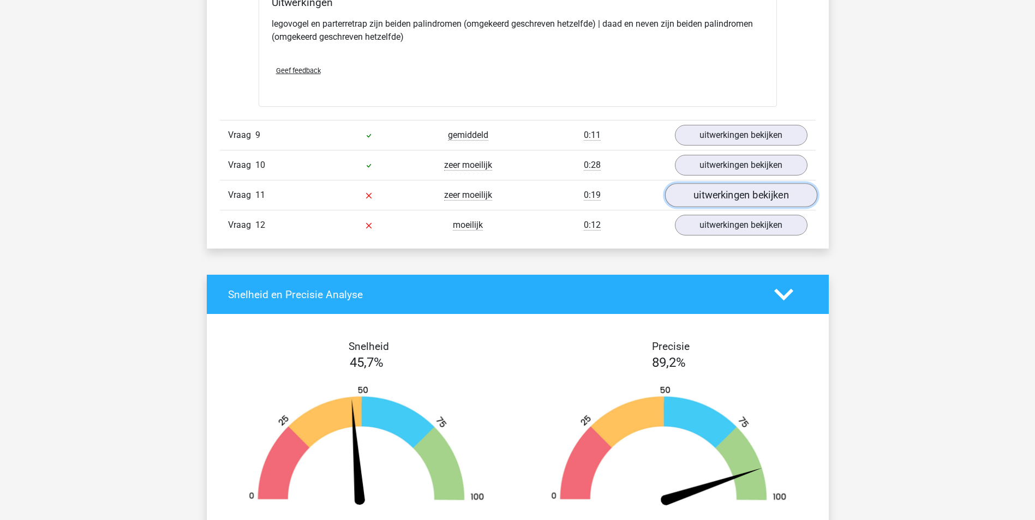
click at [760, 194] on link "uitwerkingen bekijken" at bounding box center [740, 195] width 152 height 24
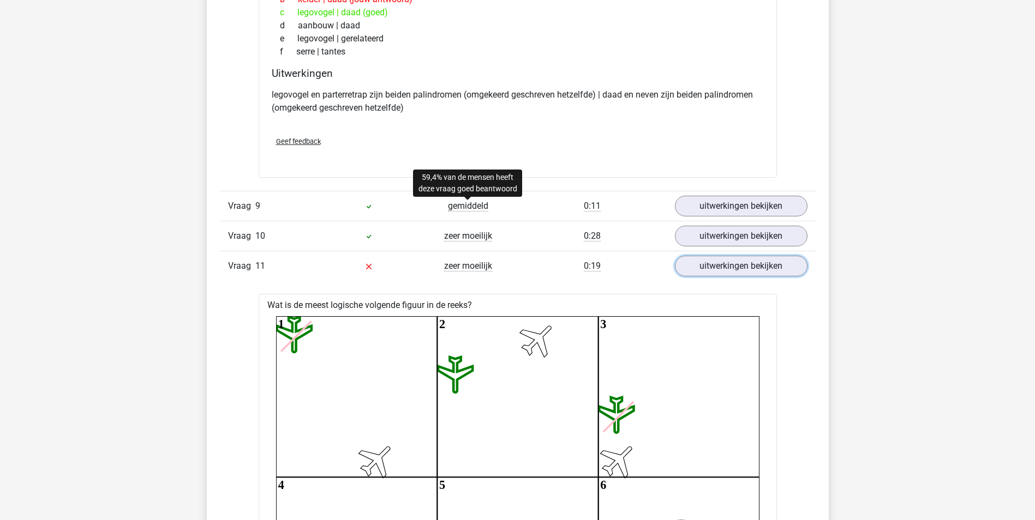
scroll to position [2727, 0]
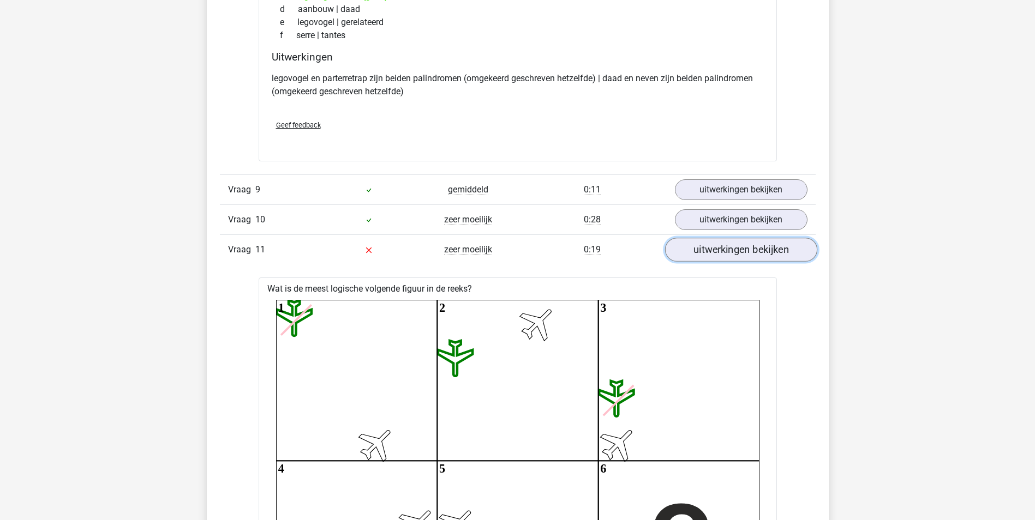
click at [759, 248] on link "uitwerkingen bekijken" at bounding box center [740, 250] width 152 height 24
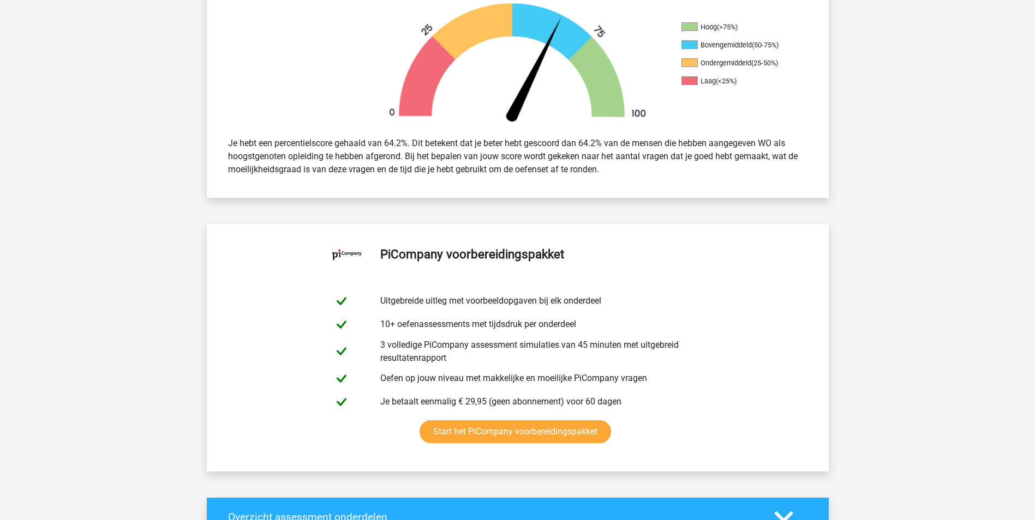
scroll to position [0, 0]
